Goal: Transaction & Acquisition: Purchase product/service

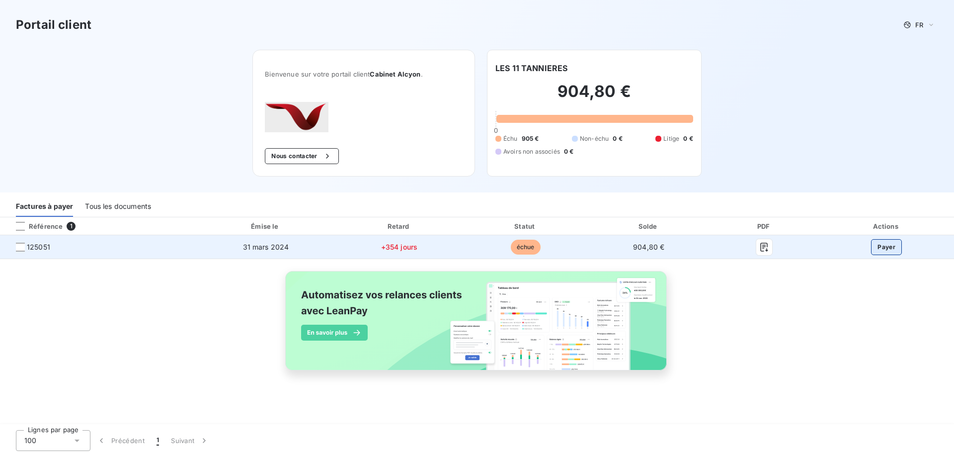
click at [889, 249] on button "Payer" at bounding box center [886, 247] width 31 height 16
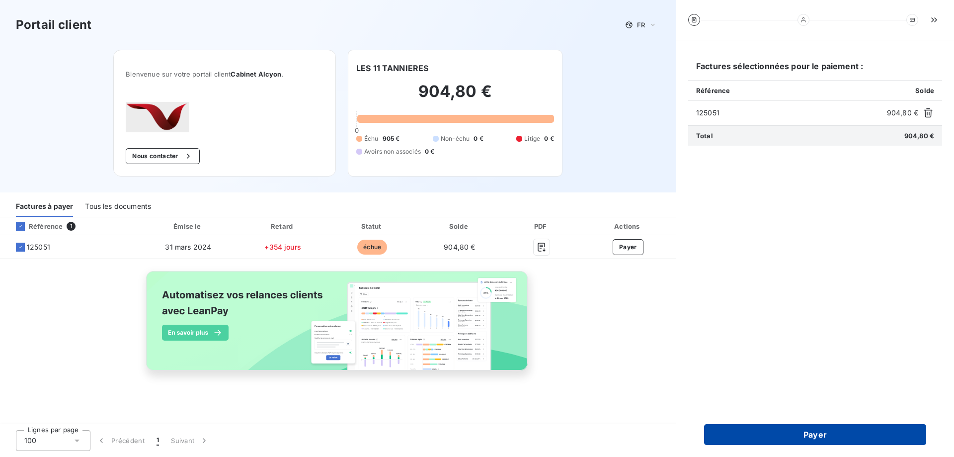
click at [790, 431] on button "Payer" at bounding box center [815, 434] width 222 height 21
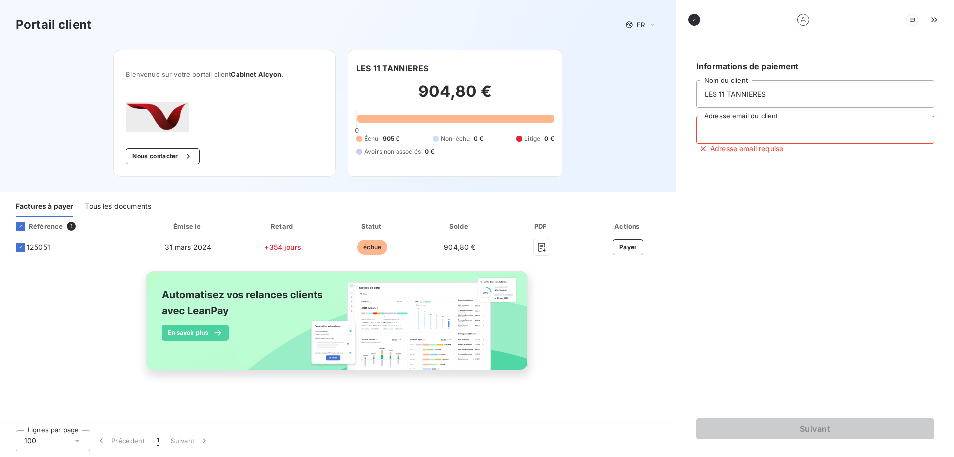
click at [763, 131] on input "Adresse email du client" at bounding box center [815, 130] width 238 height 28
type input "[PERSON_NAME][EMAIL_ADDRESS][PERSON_NAME][DOMAIN_NAME]"
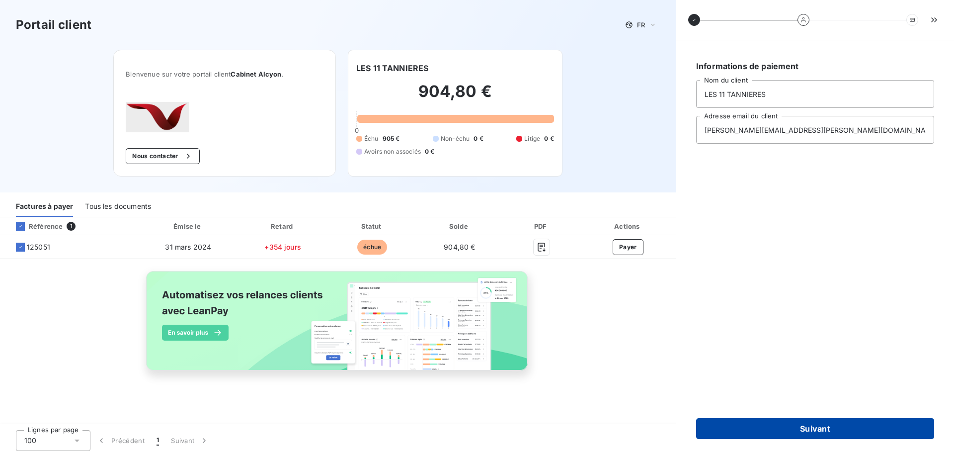
click at [847, 426] on button "Suivant" at bounding box center [815, 428] width 238 height 21
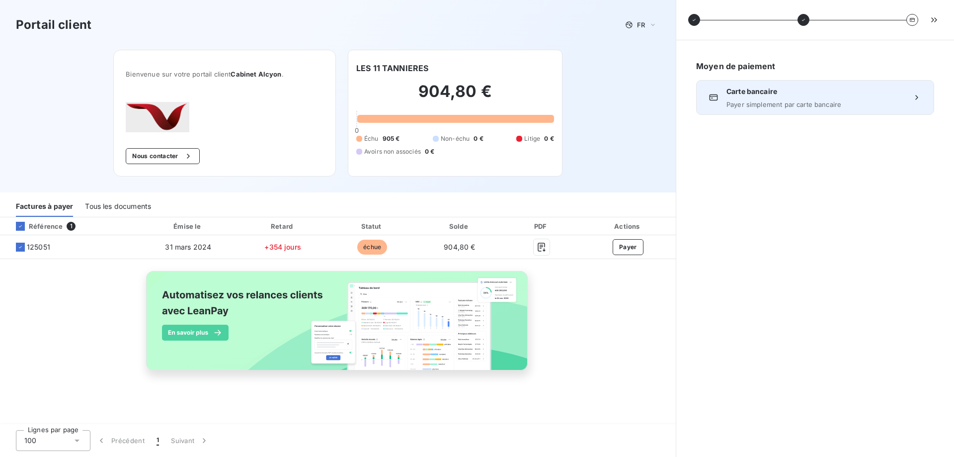
click at [816, 98] on div "Carte bancaire Payer simplement par carte bancaire" at bounding box center [814, 97] width 177 height 22
